Goal: Information Seeking & Learning: Compare options

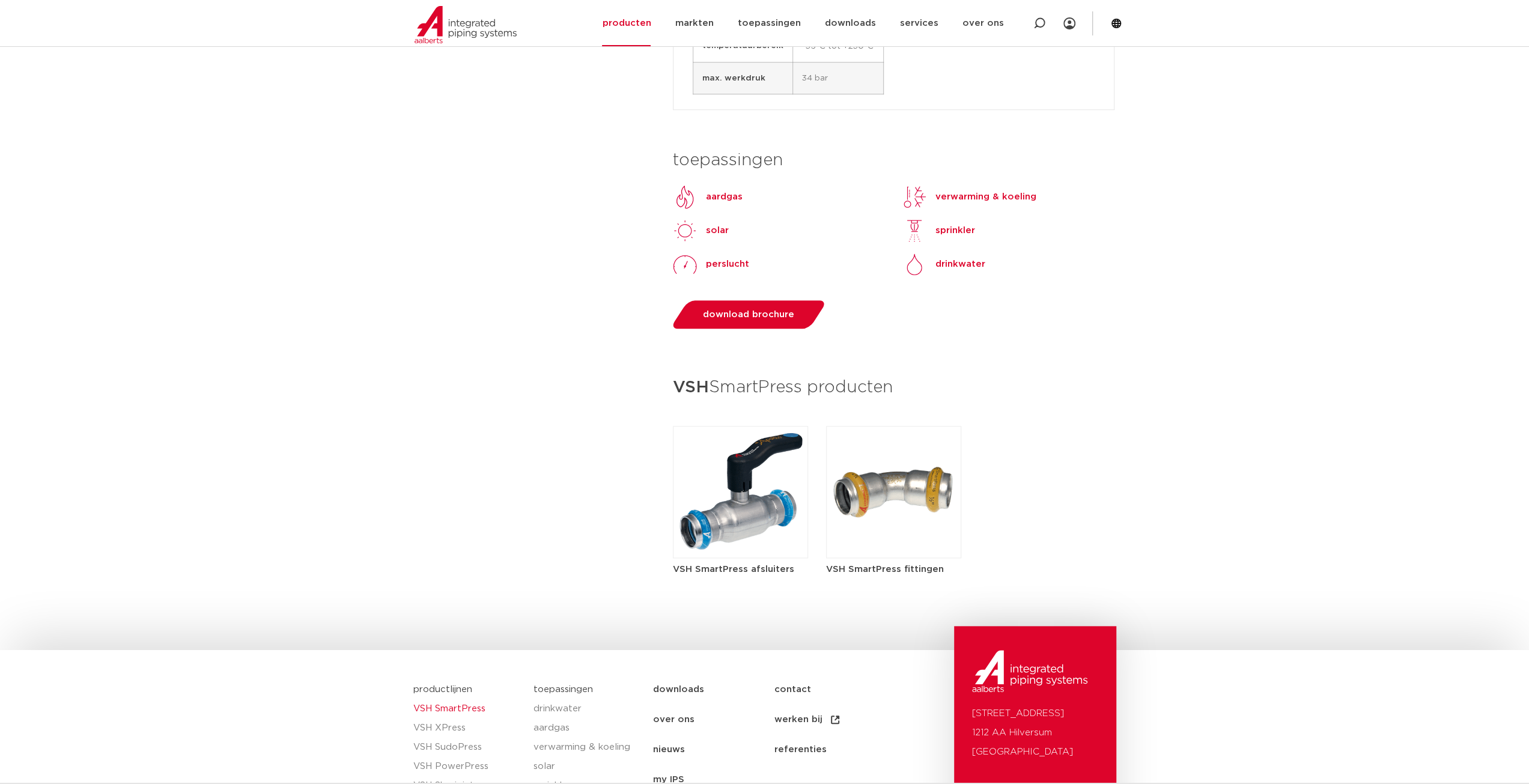
scroll to position [901, 0]
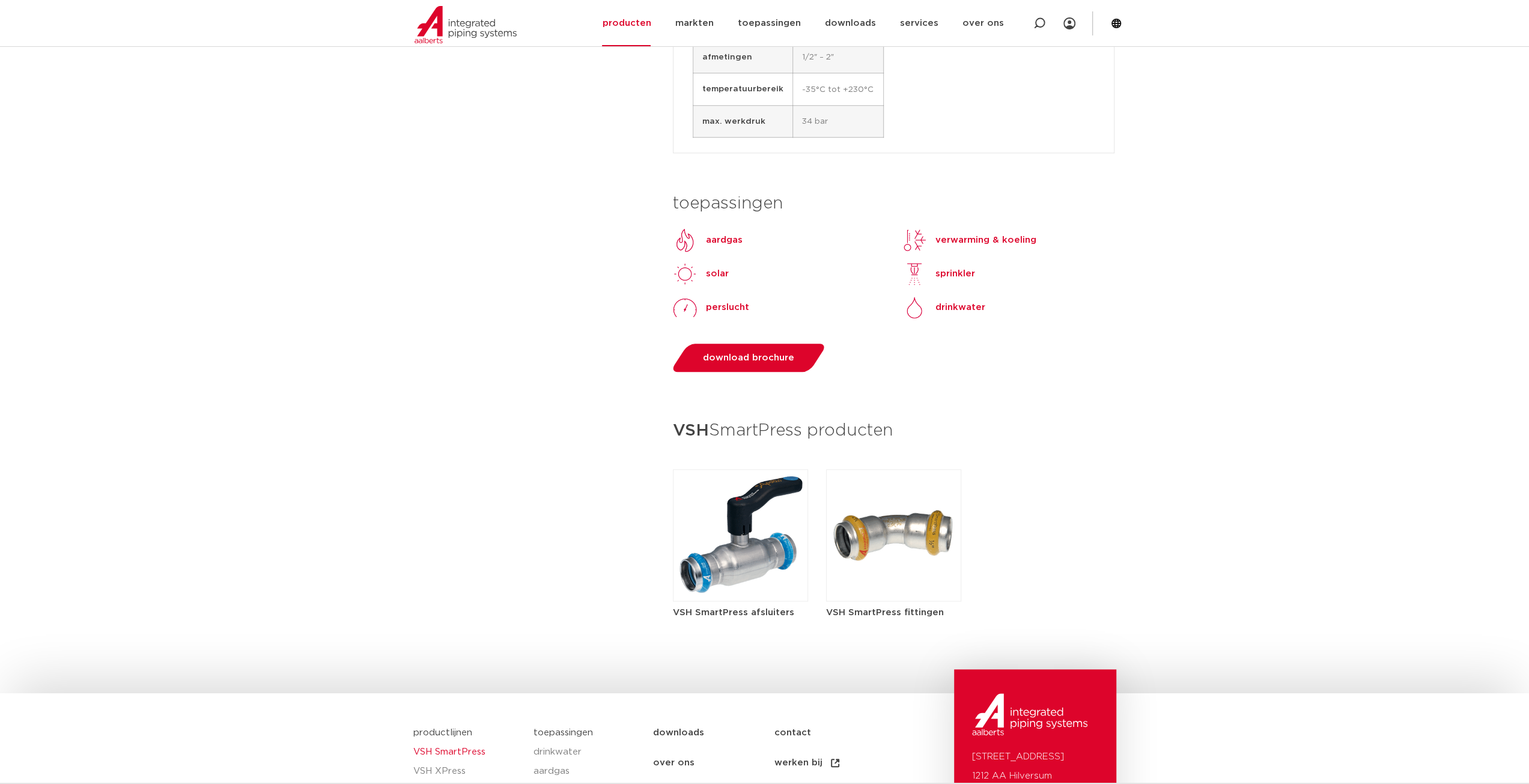
click at [913, 531] on img at bounding box center [894, 534] width 135 height 132
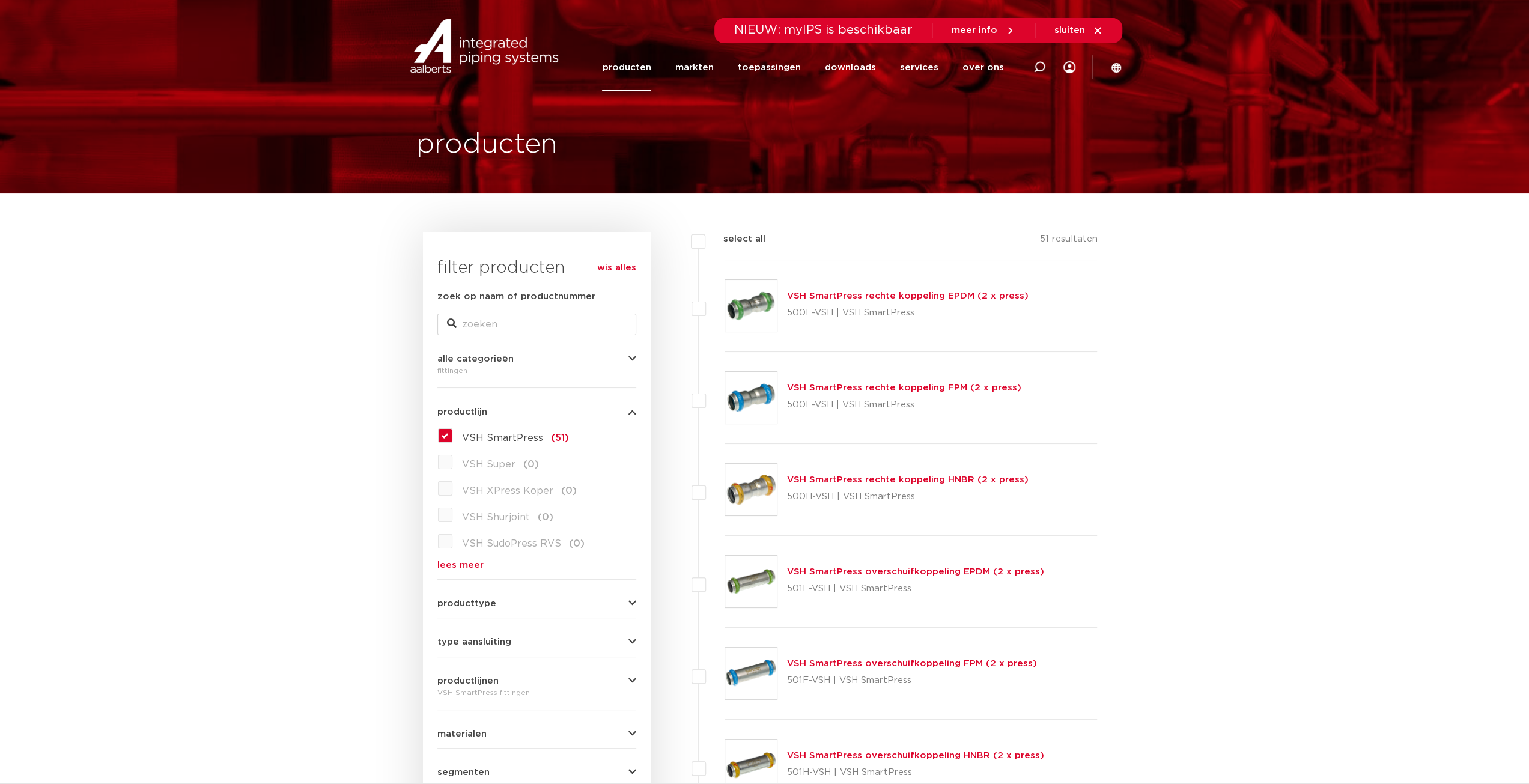
click at [907, 480] on link "VSH SmartPress rechte koppeling HNBR (2 x press)" at bounding box center [908, 480] width 242 height 9
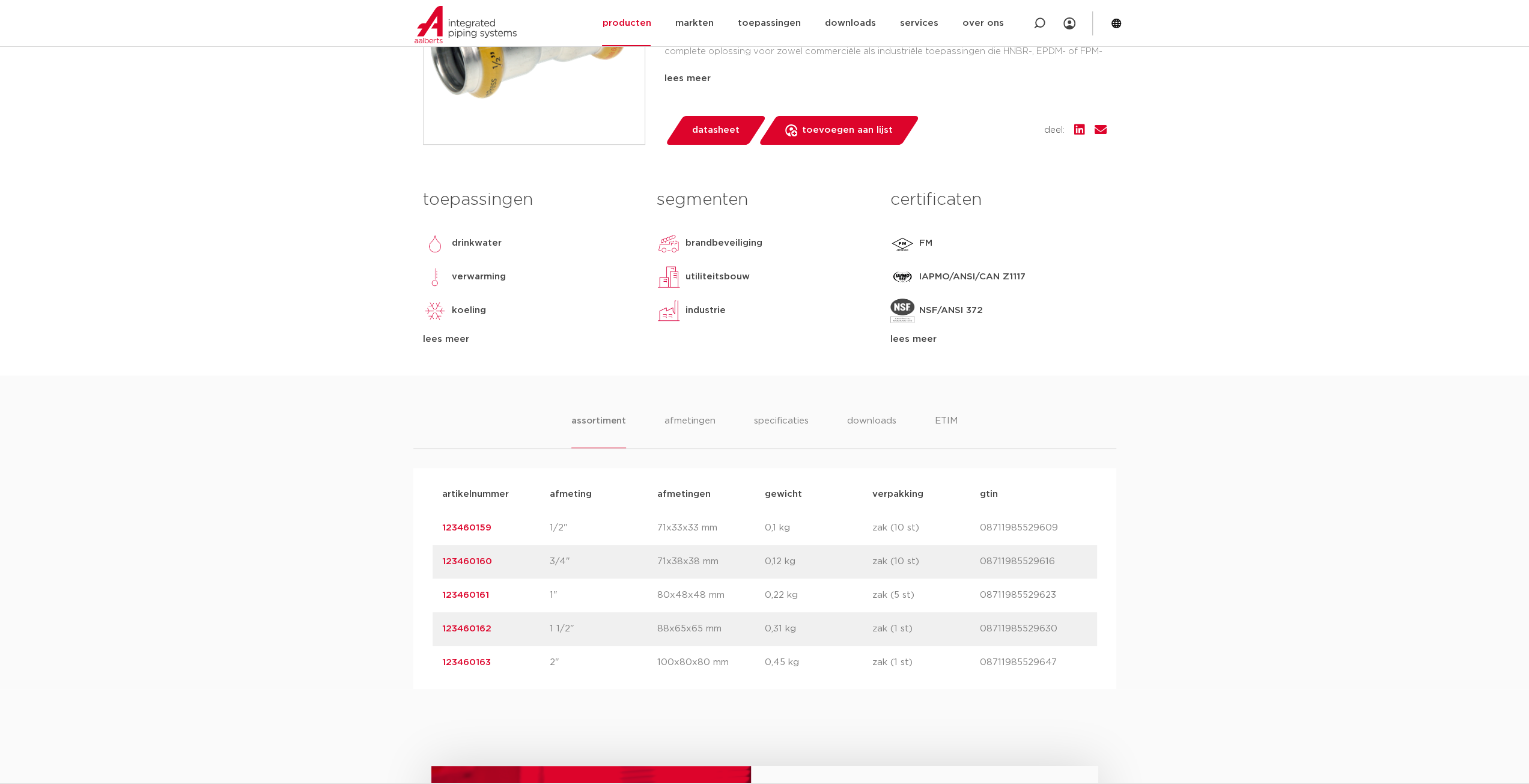
scroll to position [420, 0]
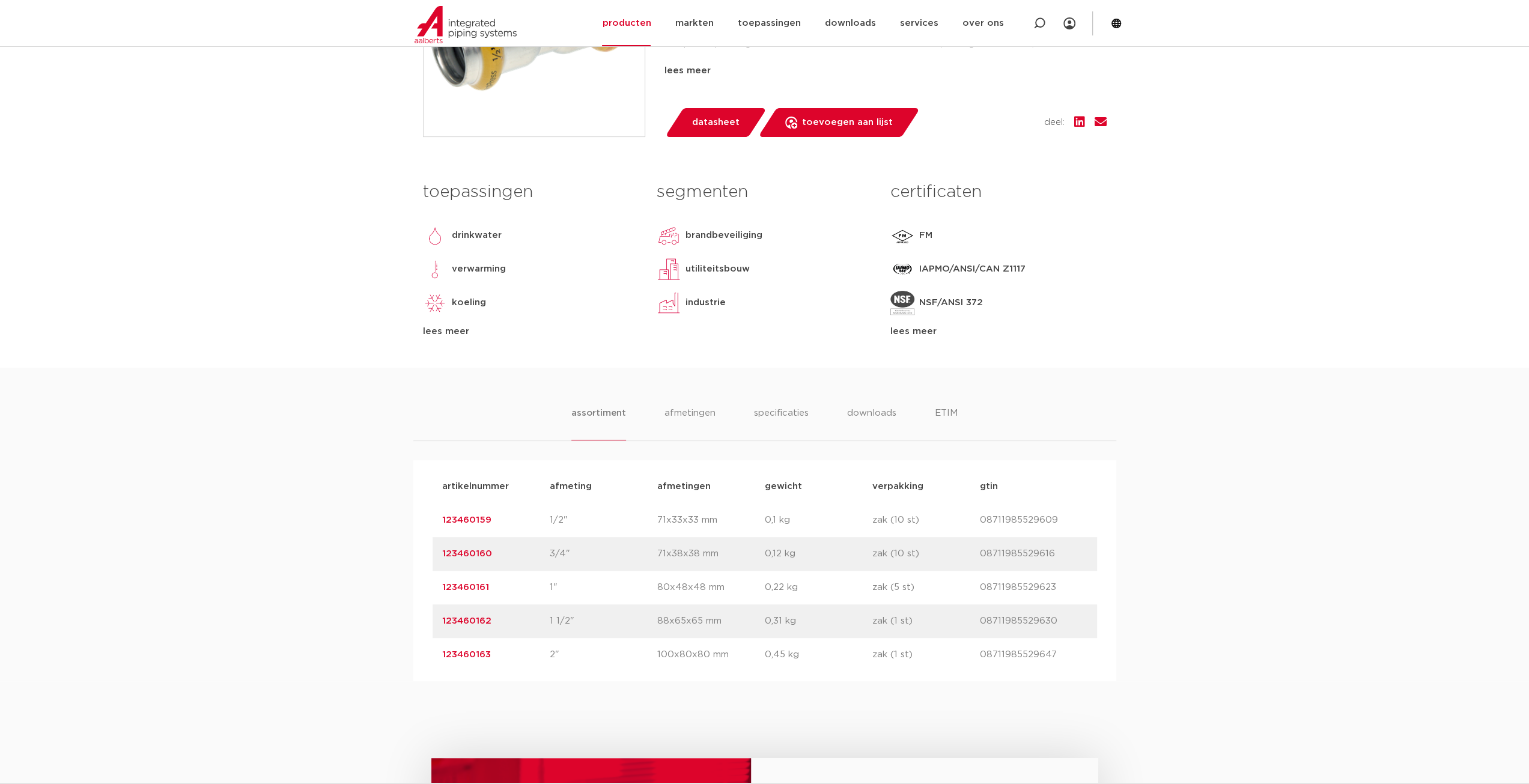
click at [455, 516] on link "123460159" at bounding box center [467, 520] width 49 height 9
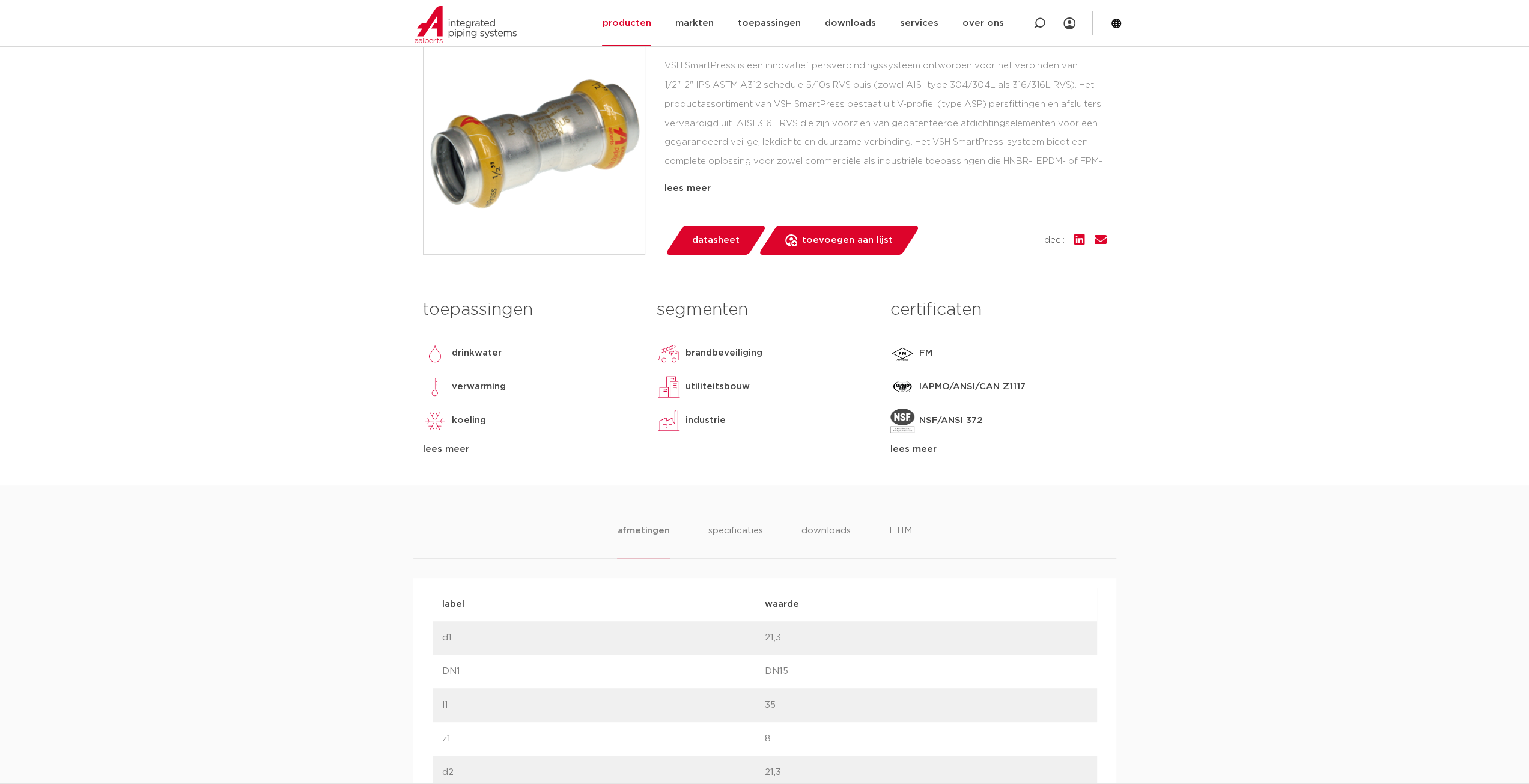
scroll to position [300, 0]
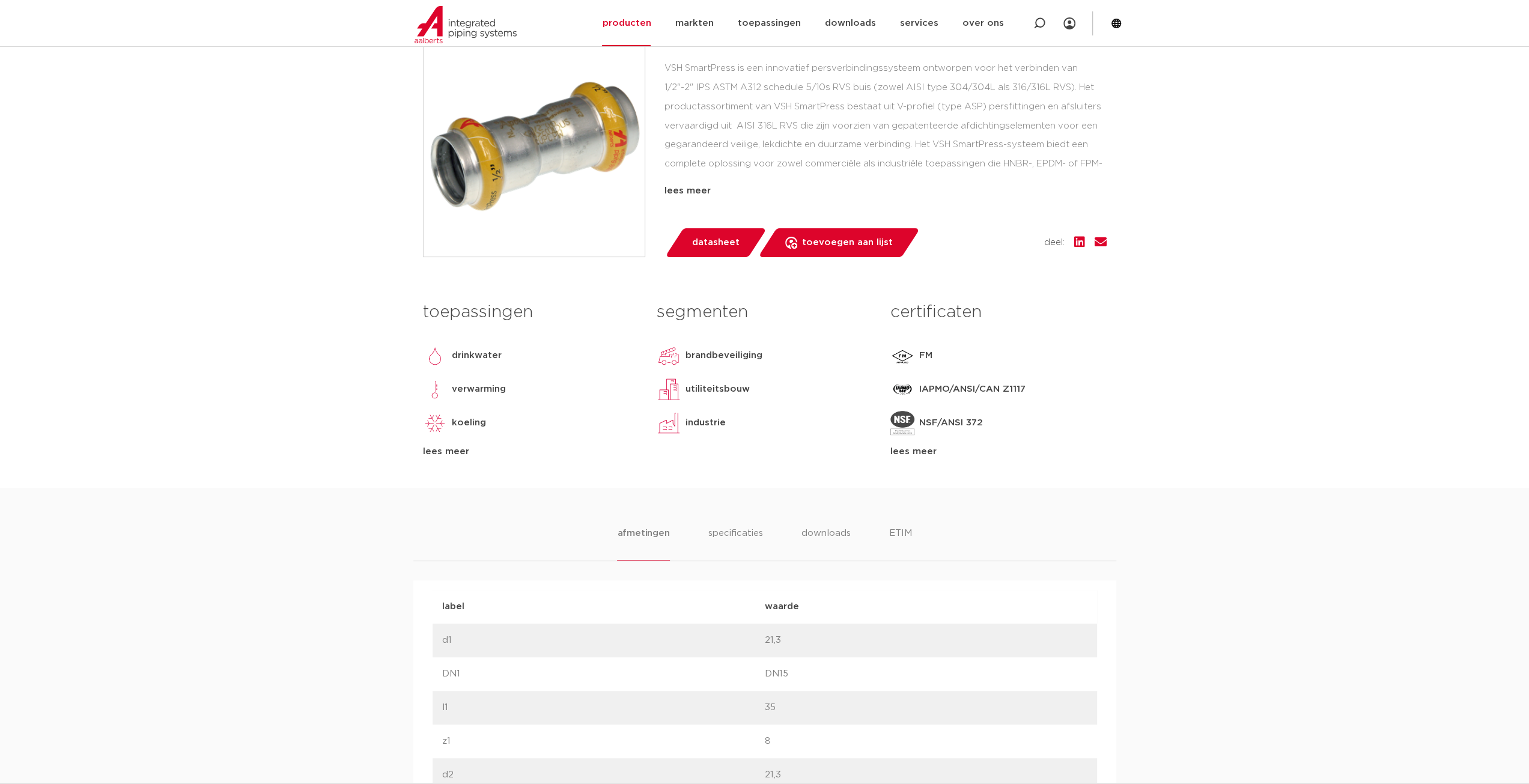
click at [451, 456] on div "lees meer" at bounding box center [531, 452] width 216 height 15
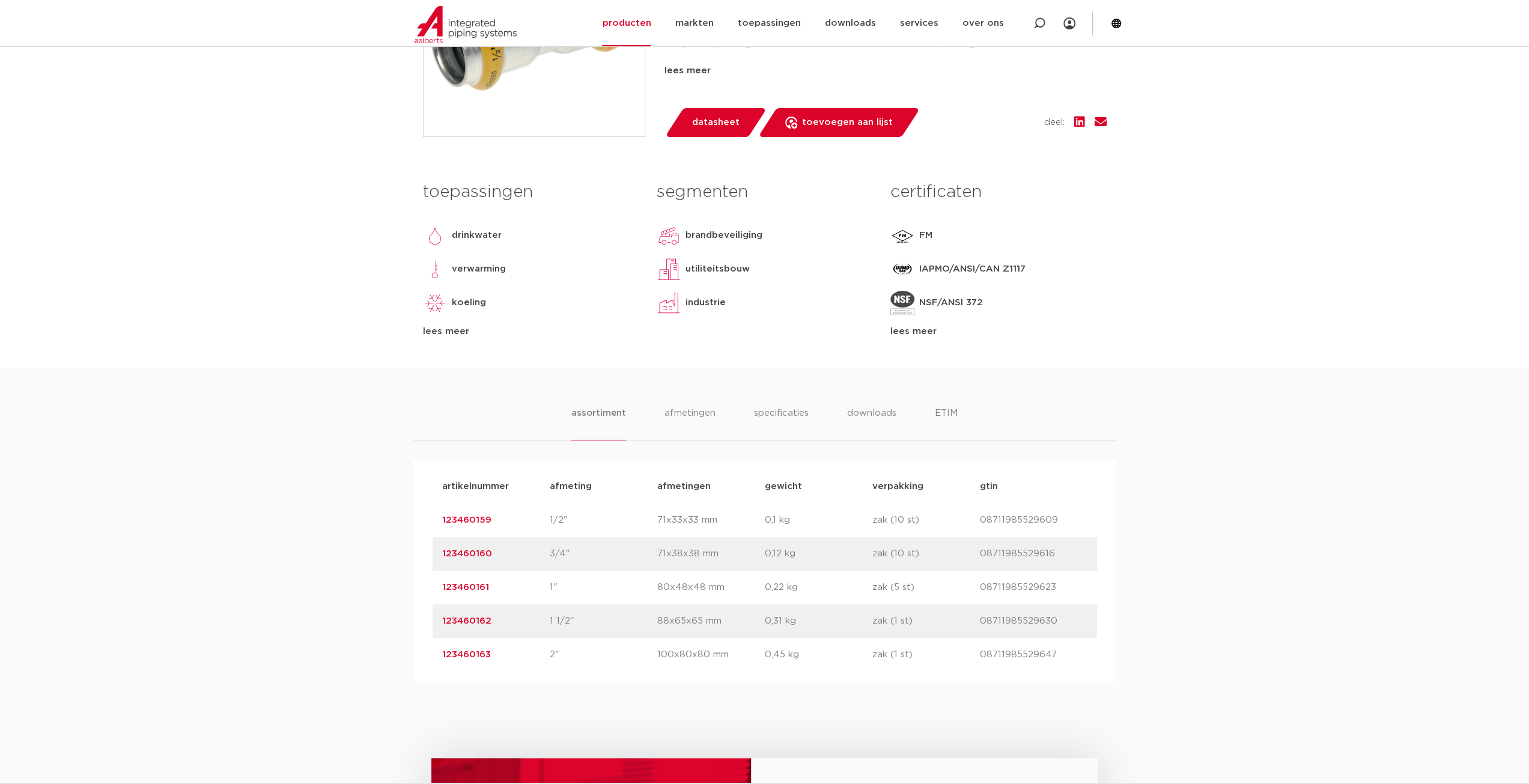
scroll to position [420, 0]
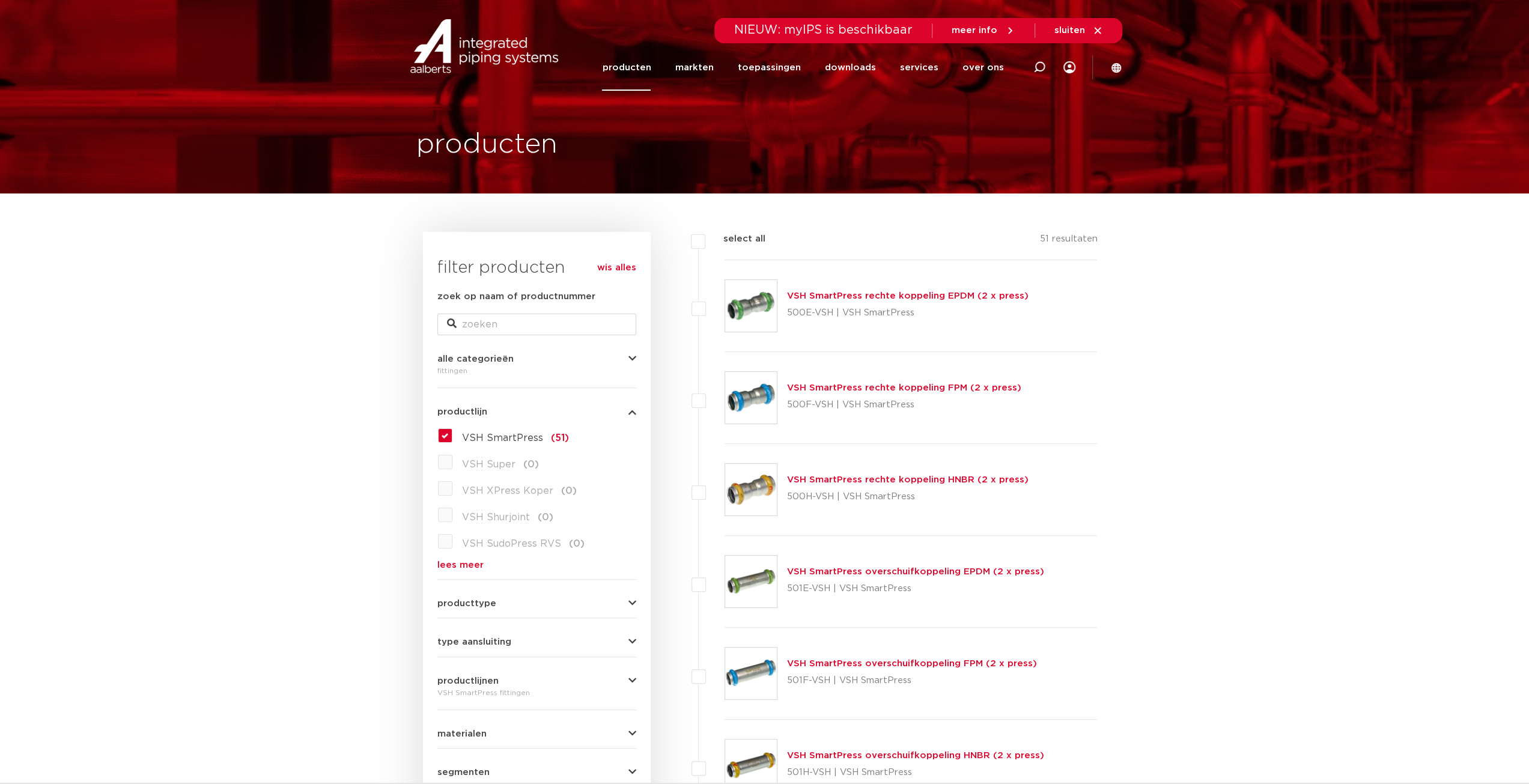
click at [830, 388] on link "VSH SmartPress rechte koppeling FPM (2 x press)" at bounding box center [904, 388] width 234 height 9
click at [831, 300] on link "VSH SmartPress rechte koppeling EPDM (2 x press)" at bounding box center [908, 296] width 242 height 9
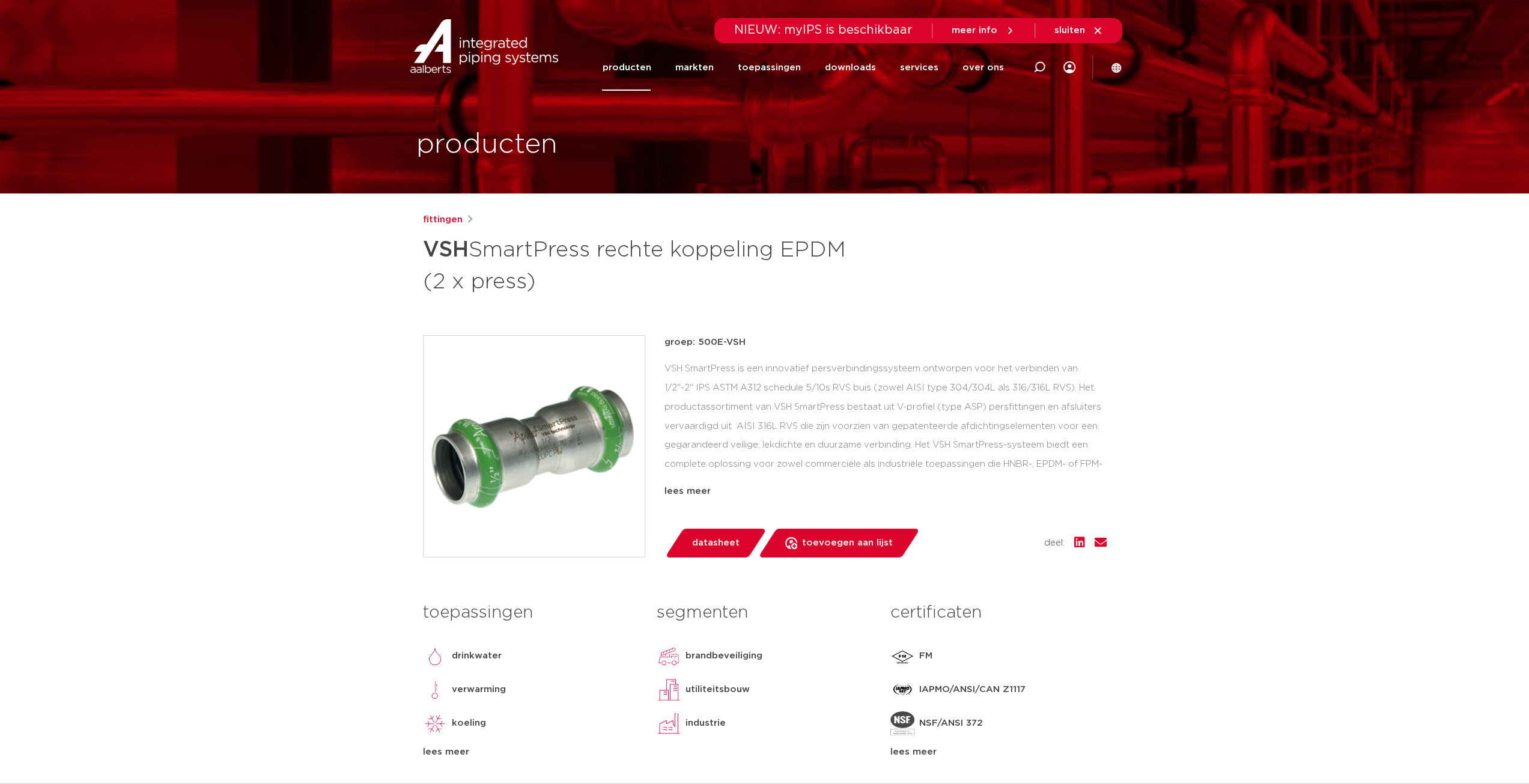
click at [922, 752] on div "lees meer" at bounding box center [999, 752] width 216 height 15
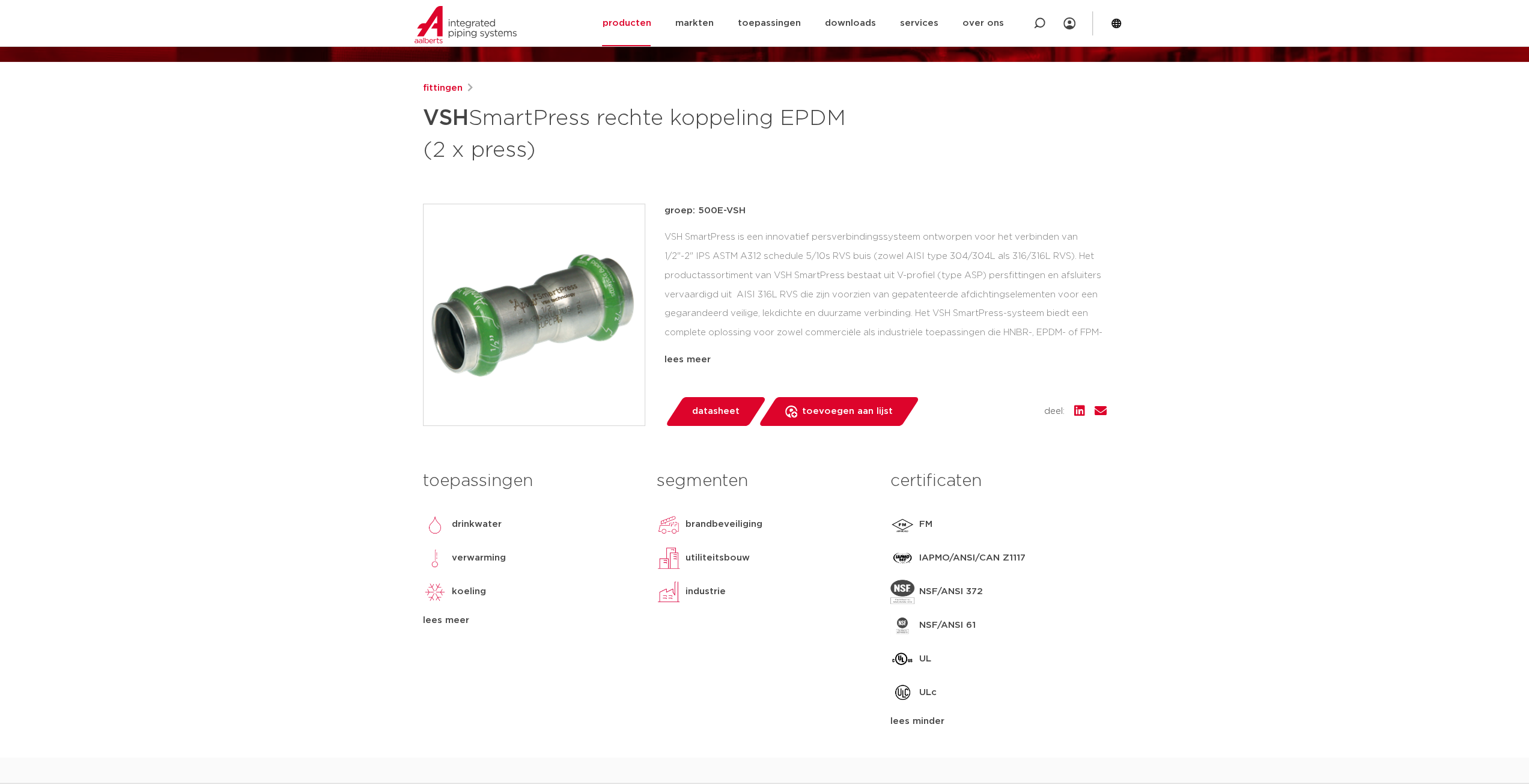
scroll to position [240, 0]
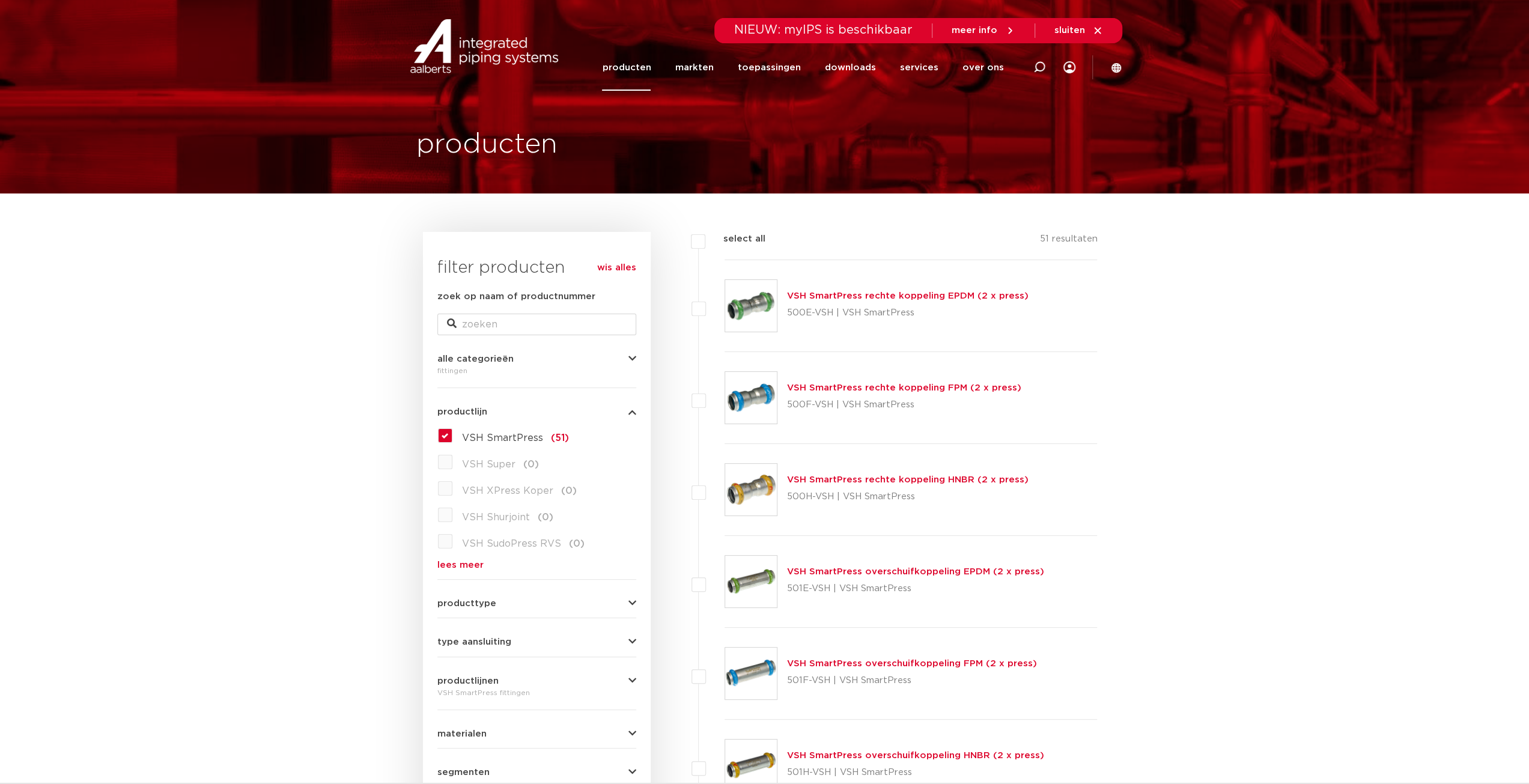
click at [859, 300] on link "VSH SmartPress rechte koppeling EPDM (2 x press)" at bounding box center [908, 296] width 242 height 9
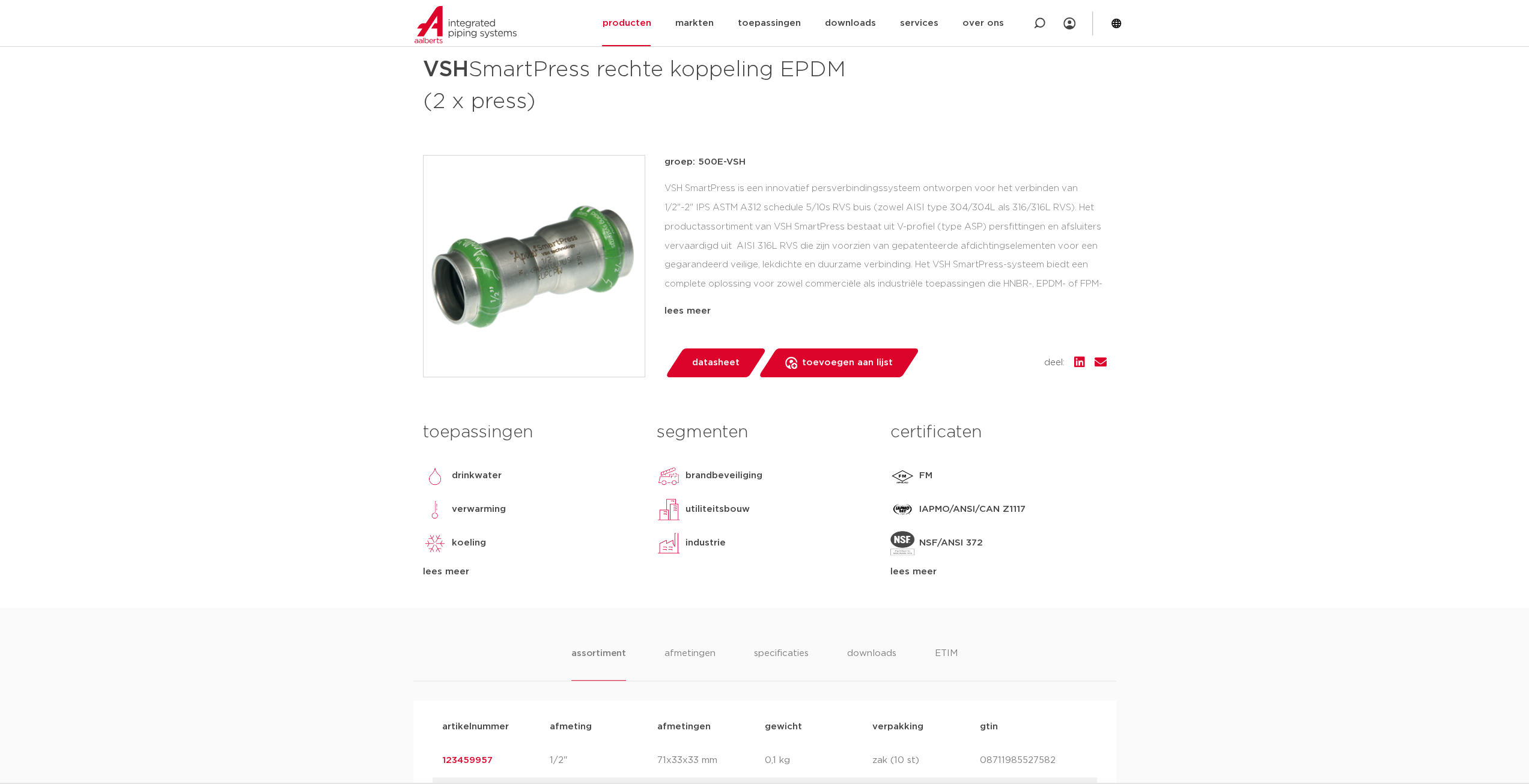
click at [911, 568] on div "lees meer" at bounding box center [999, 572] width 216 height 15
